Goal: Task Accomplishment & Management: Manage account settings

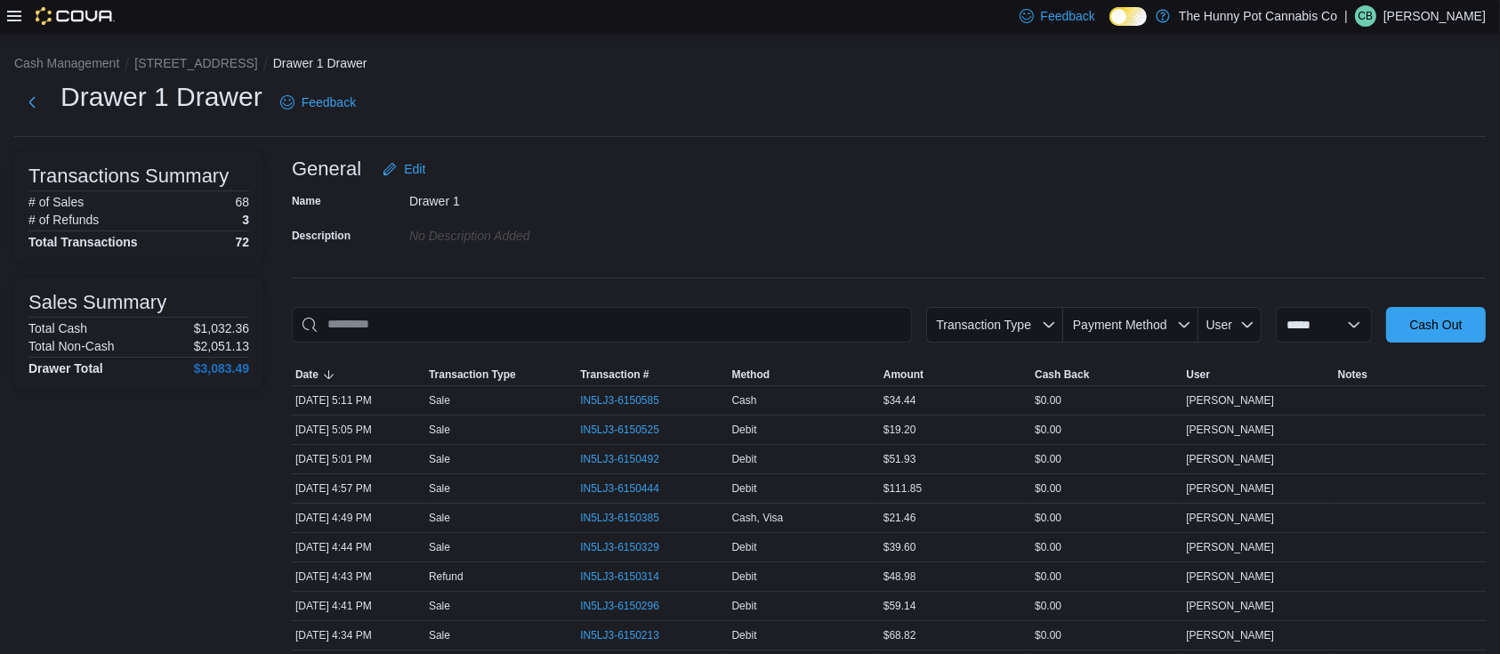
click at [738, 189] on div "Name Drawer 1 Description No Description added" at bounding box center [889, 218] width 1194 height 62
click at [738, 240] on div "Name Drawer 1 Description No Description added" at bounding box center [889, 218] width 1194 height 62
click at [186, 62] on button "[STREET_ADDRESS]" at bounding box center [195, 63] width 123 height 14
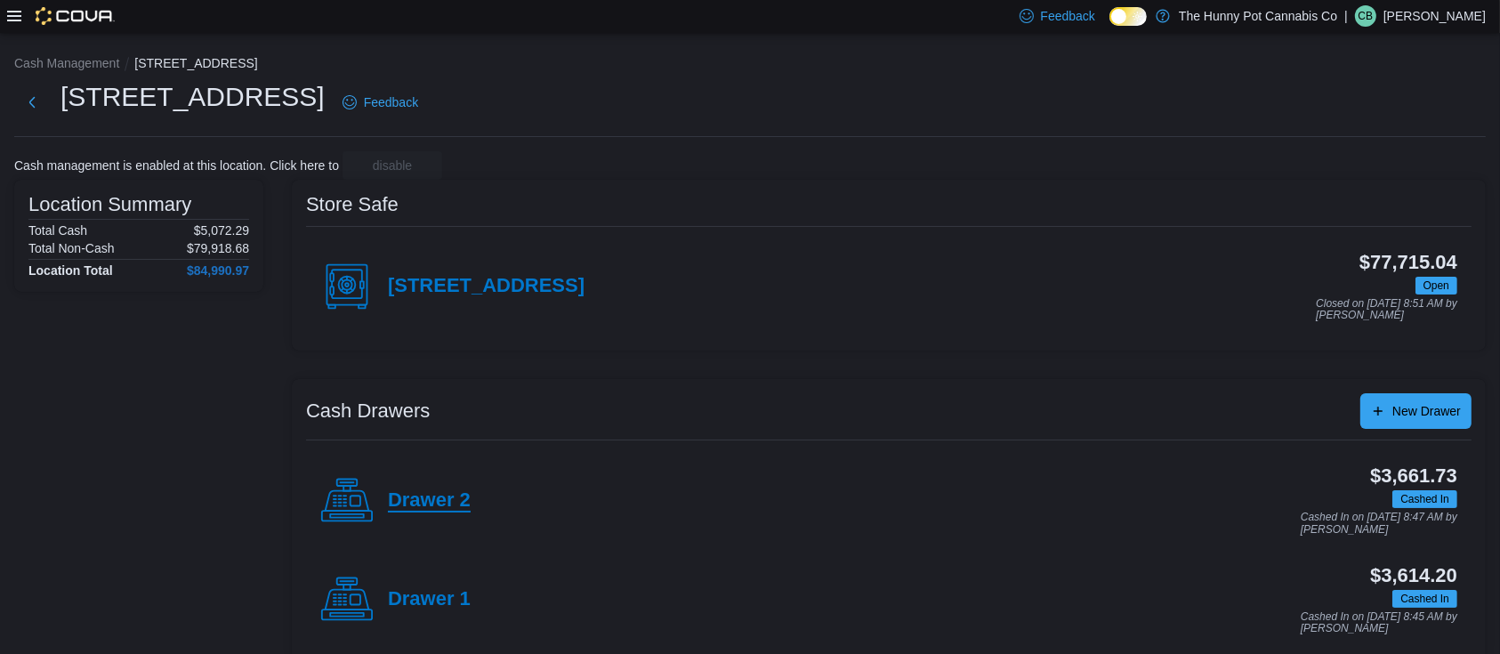
click at [448, 498] on h4 "Drawer 2" at bounding box center [429, 500] width 83 height 23
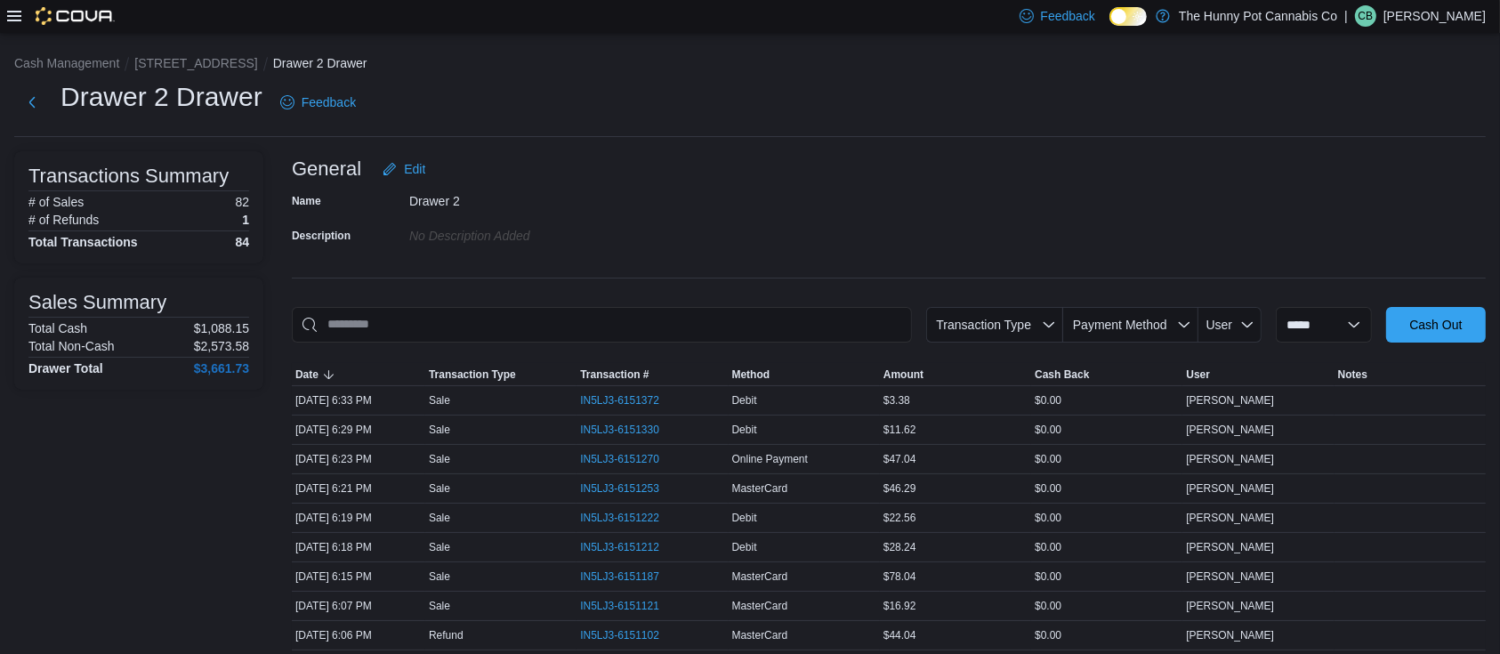
scroll to position [424, 0]
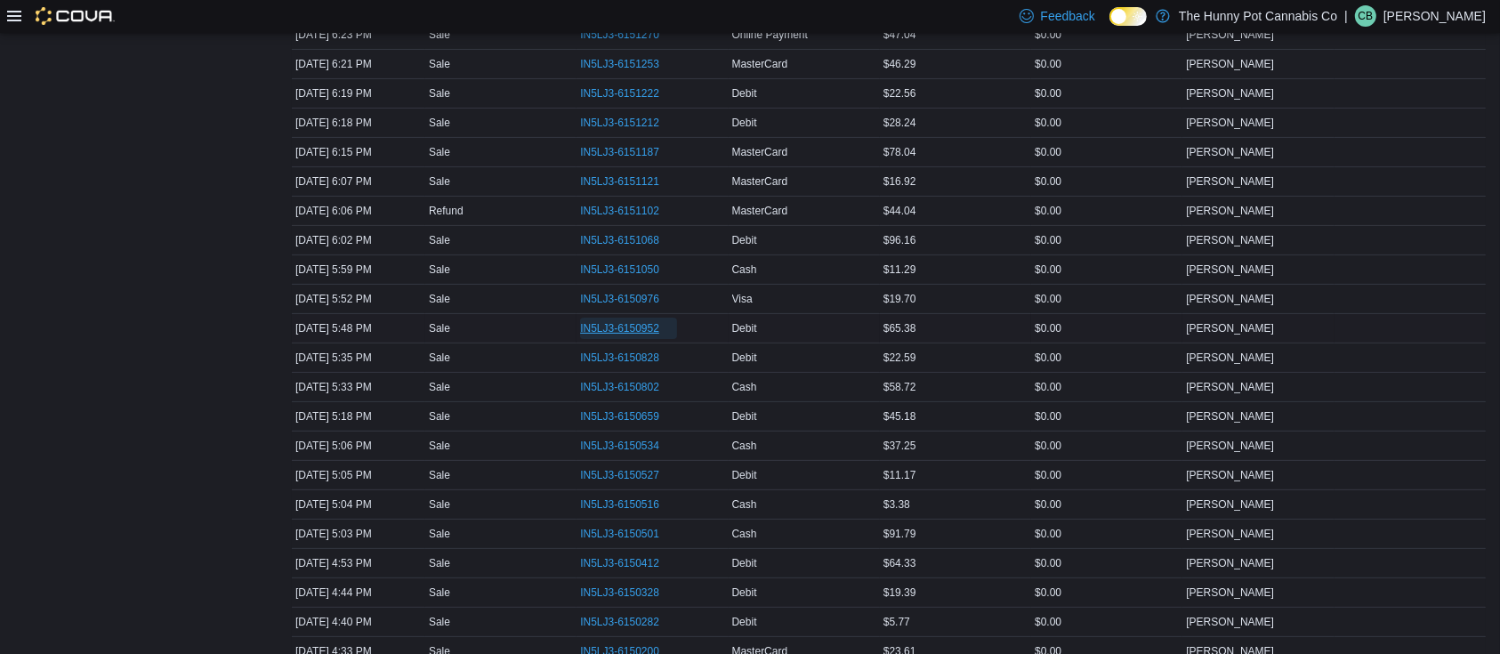
click at [636, 326] on span "IN5LJ3-6150952" at bounding box center [619, 328] width 79 height 14
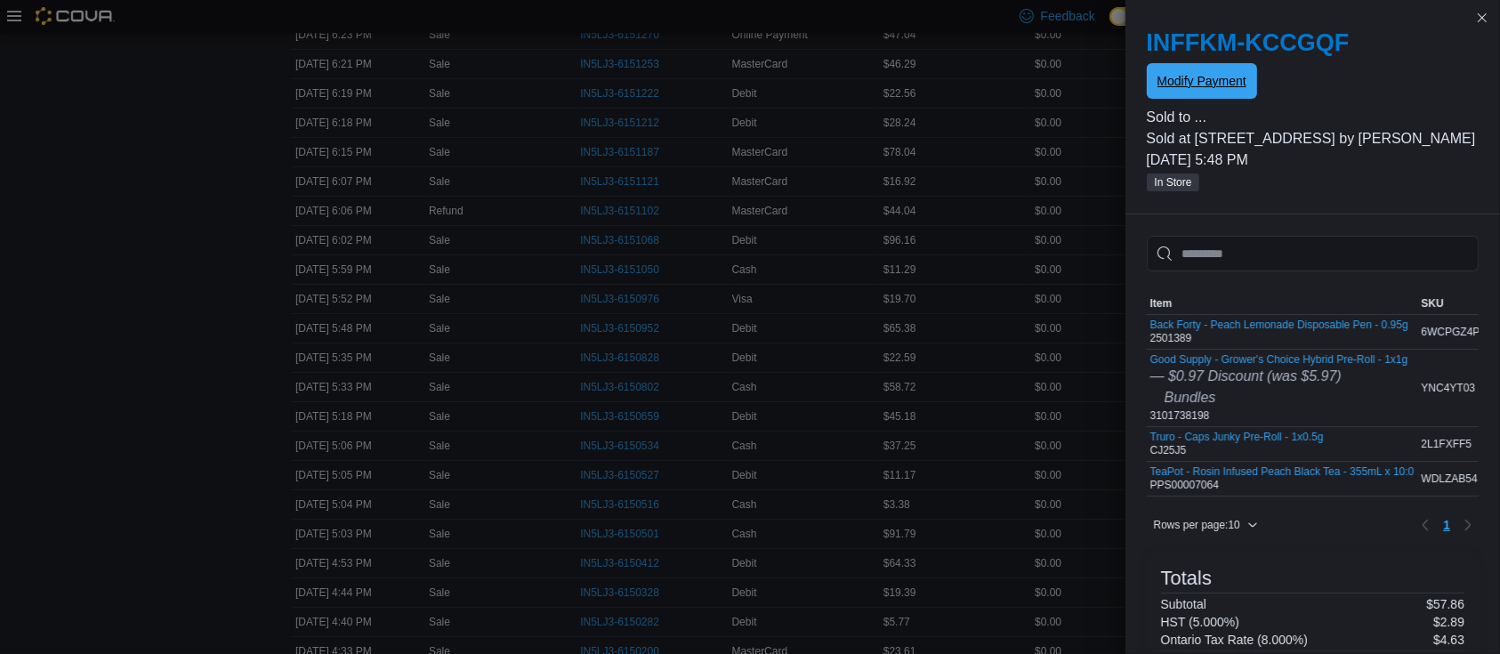
click at [738, 78] on span "Modify Payment" at bounding box center [1201, 81] width 89 height 18
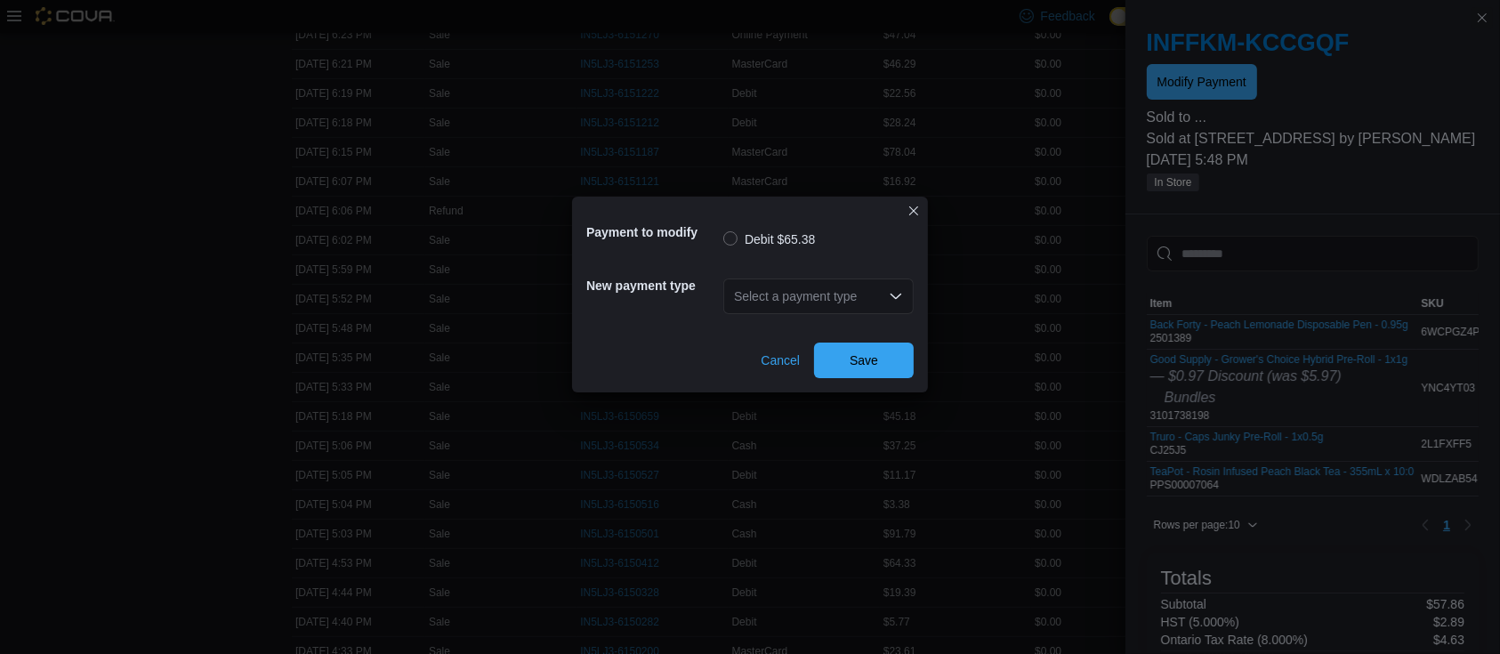
click at [738, 286] on div "Select a payment type" at bounding box center [818, 296] width 190 height 36
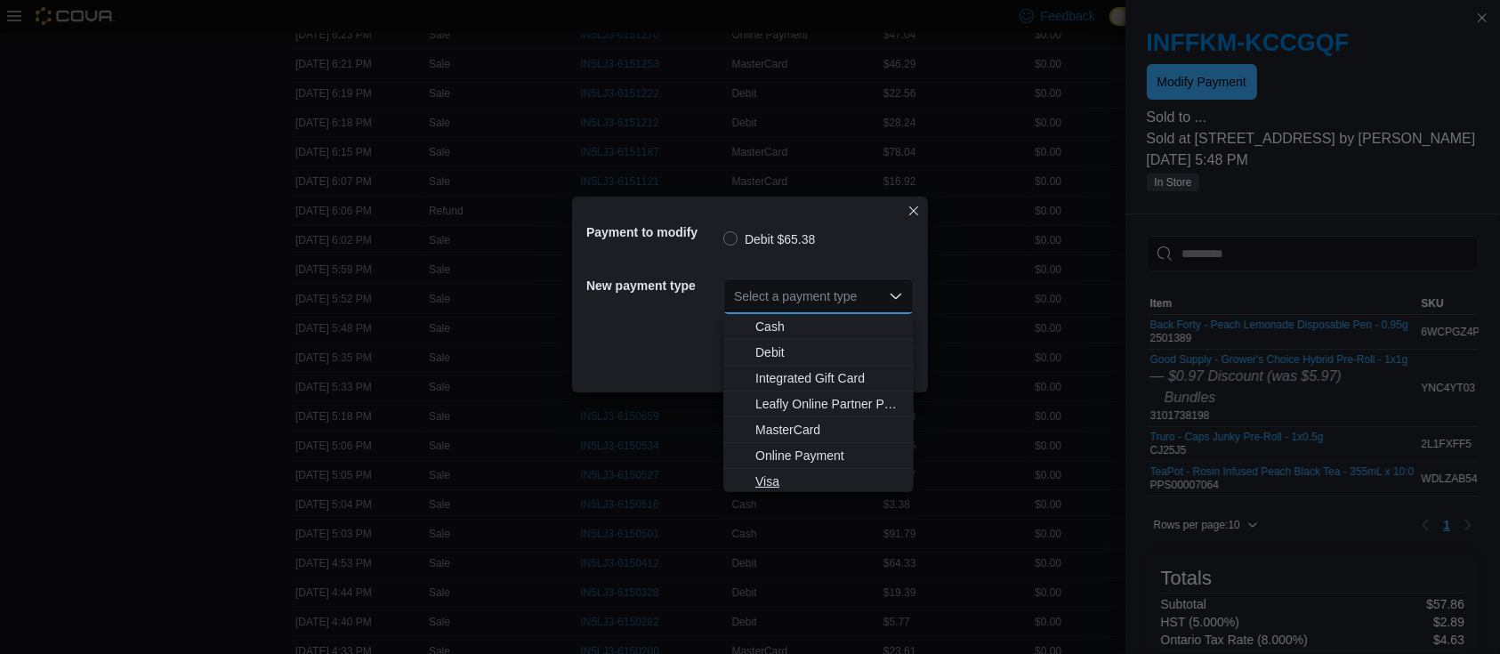
click at [738, 477] on span "Visa" at bounding box center [829, 481] width 148 height 18
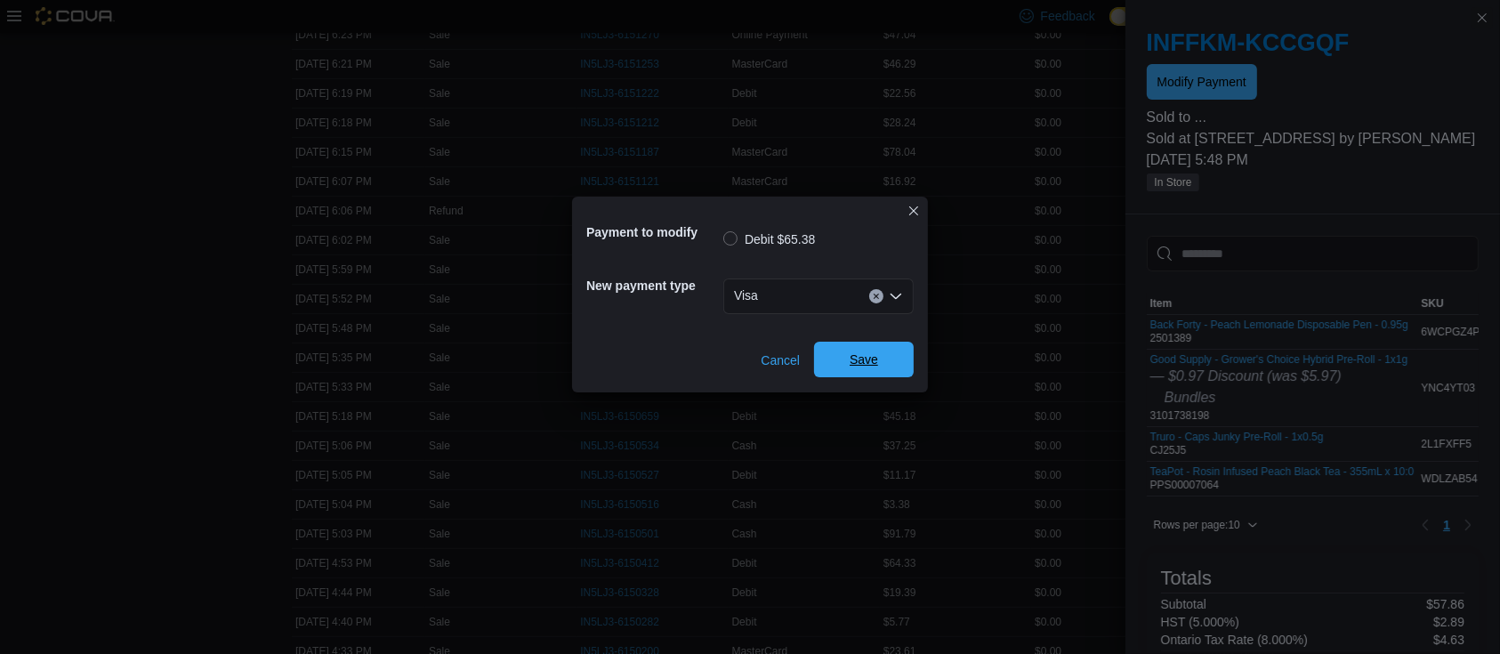
click at [738, 350] on span "Save" at bounding box center [864, 360] width 78 height 36
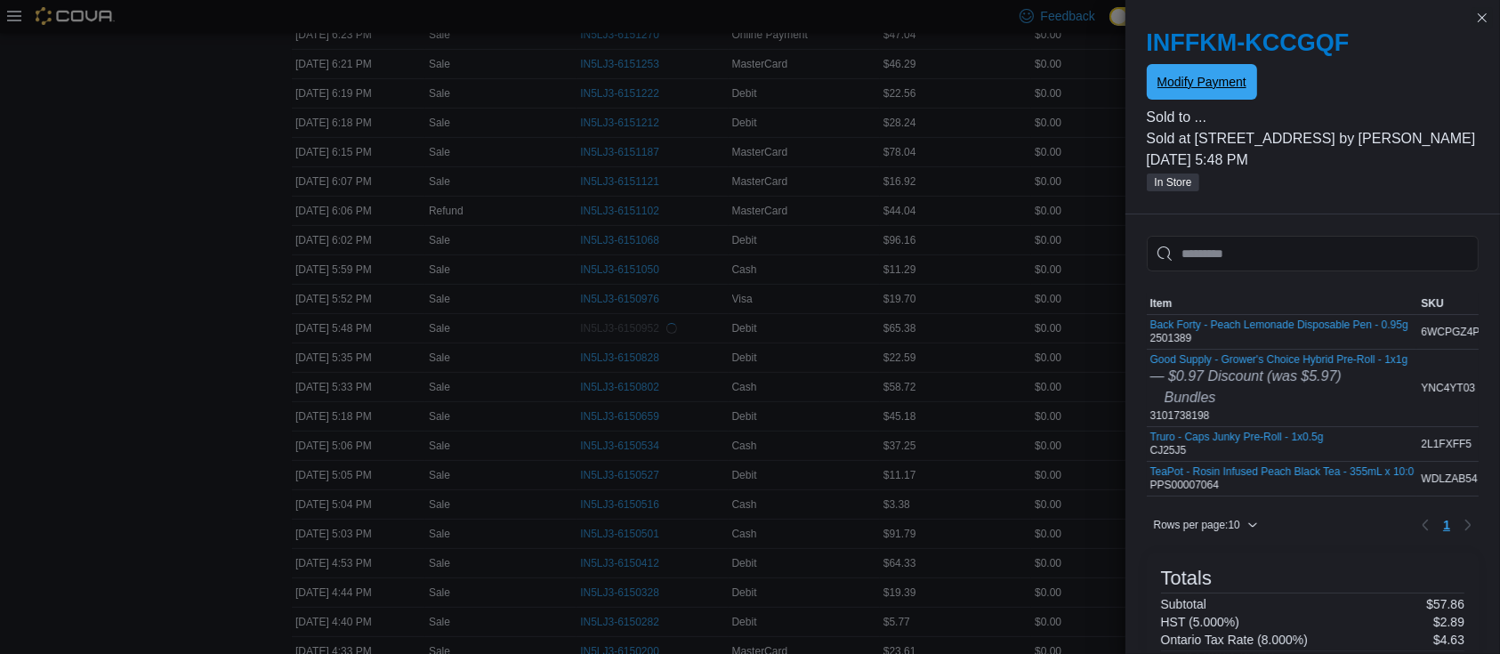
scroll to position [0, 0]
